Goal: Subscribe to service/newsletter

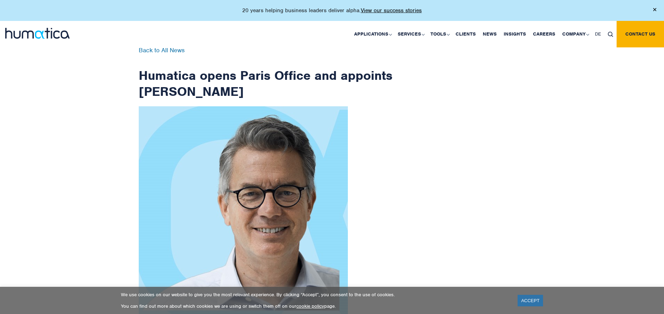
scroll to position [1113, 0]
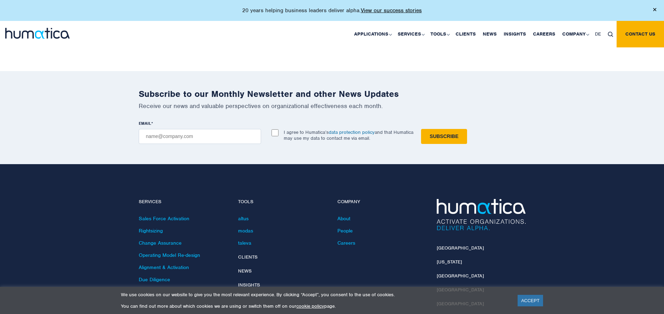
checkbox input "true"
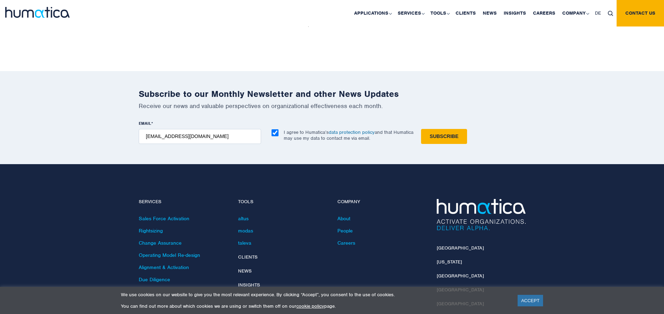
type input "[EMAIL_ADDRESS][DOMAIN_NAME]"
click at [421, 129] on input "Subscribe" at bounding box center [444, 136] width 46 height 15
